Goal: Transaction & Acquisition: Book appointment/travel/reservation

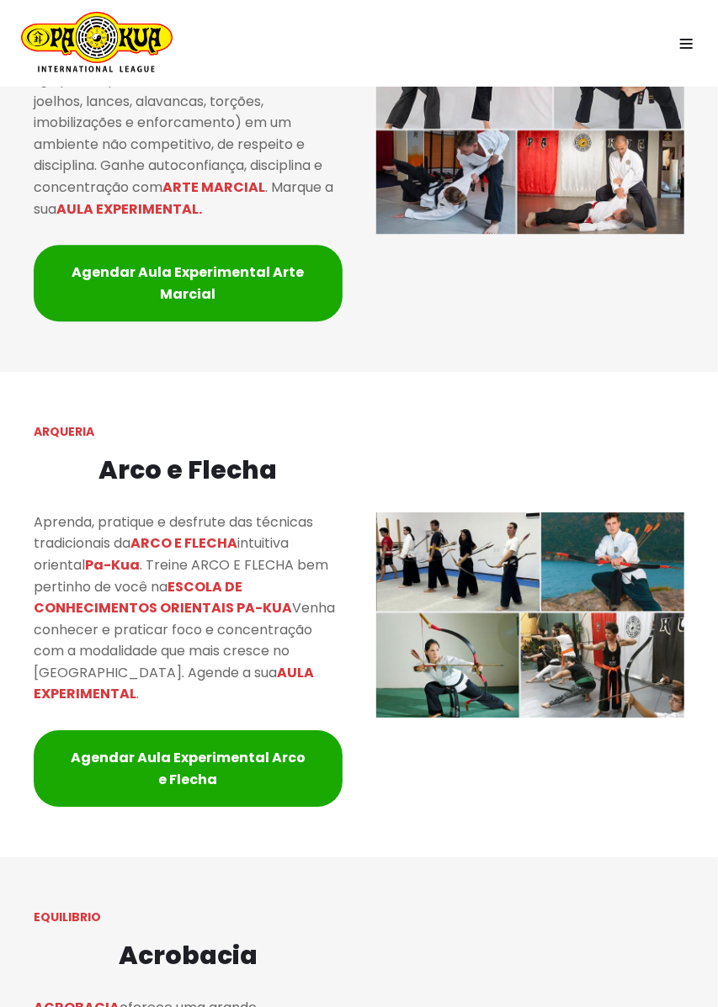
scroll to position [1501, 0]
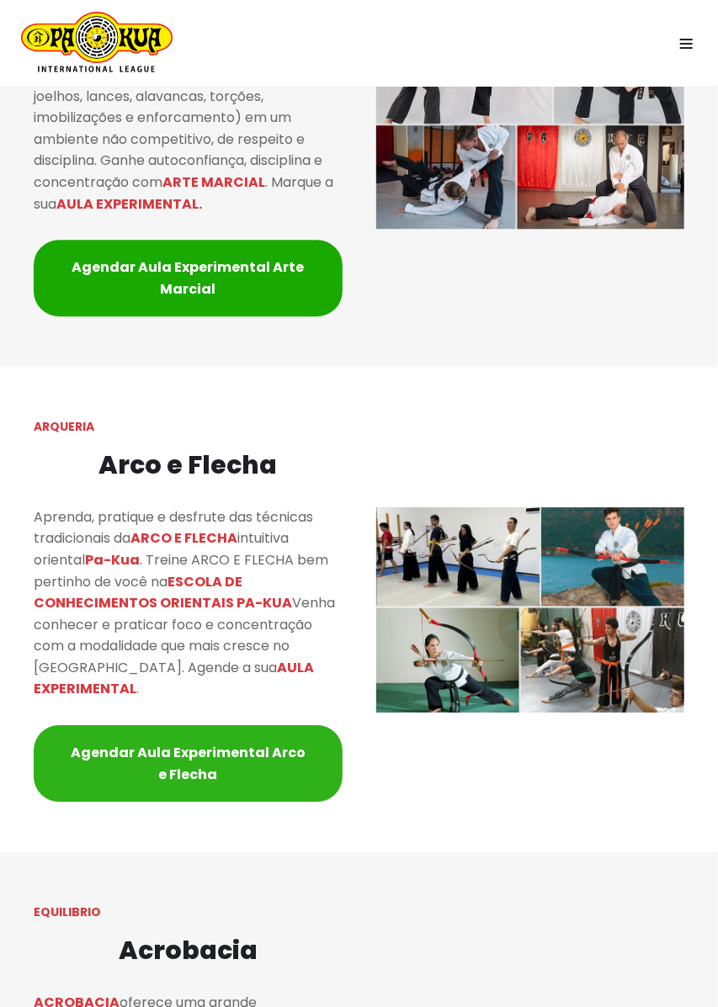
click at [307, 731] on link "Agendar Aula Experimental Arco e Flecha" at bounding box center [188, 763] width 309 height 77
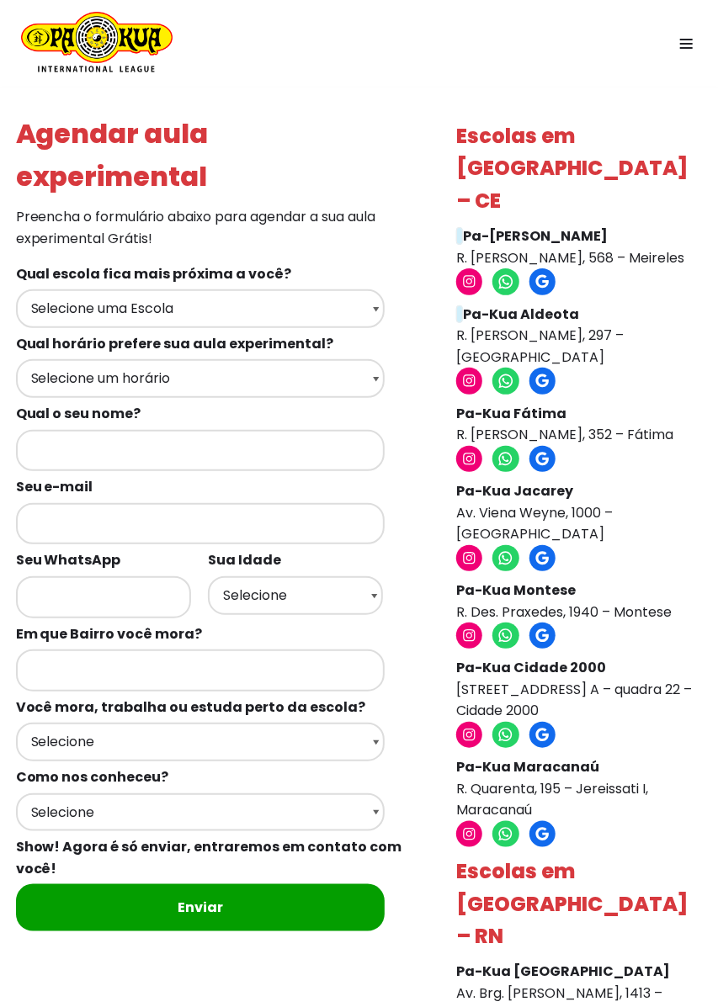
click at [544, 226] on strong "Pa-Kua Meireles" at bounding box center [535, 235] width 145 height 19
click at [473, 275] on icon at bounding box center [469, 281] width 13 height 13
click at [470, 367] on link "Instagram" at bounding box center [469, 381] width 29 height 29
